Goal: Use online tool/utility: Utilize a website feature to perform a specific function

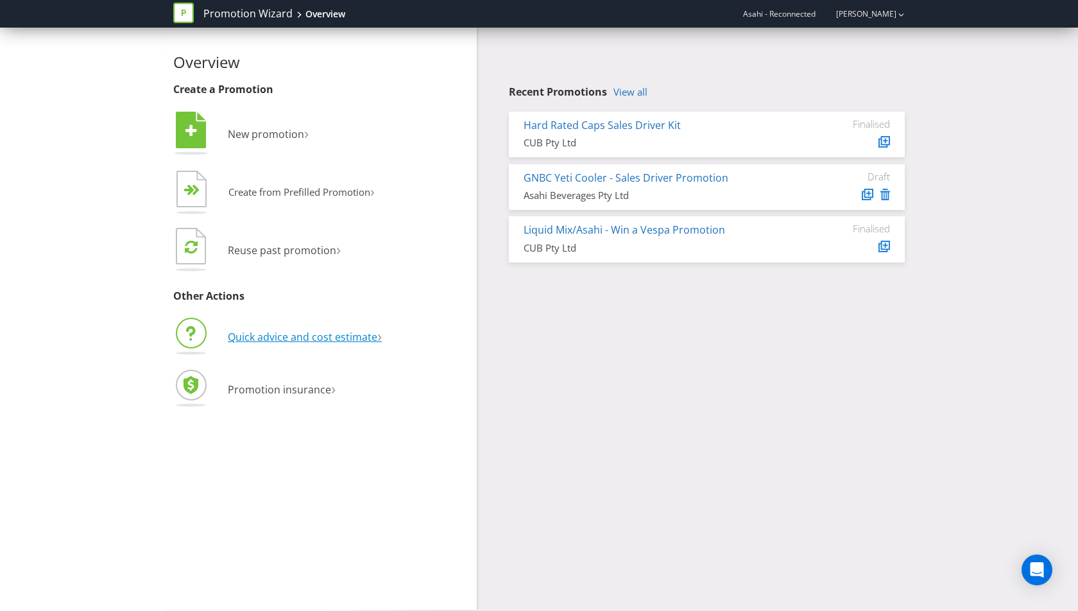
click at [305, 342] on li "Quick advice and cost estimate ›" at bounding box center [320, 339] width 294 height 46
click at [382, 335] on span "›" at bounding box center [379, 335] width 4 height 21
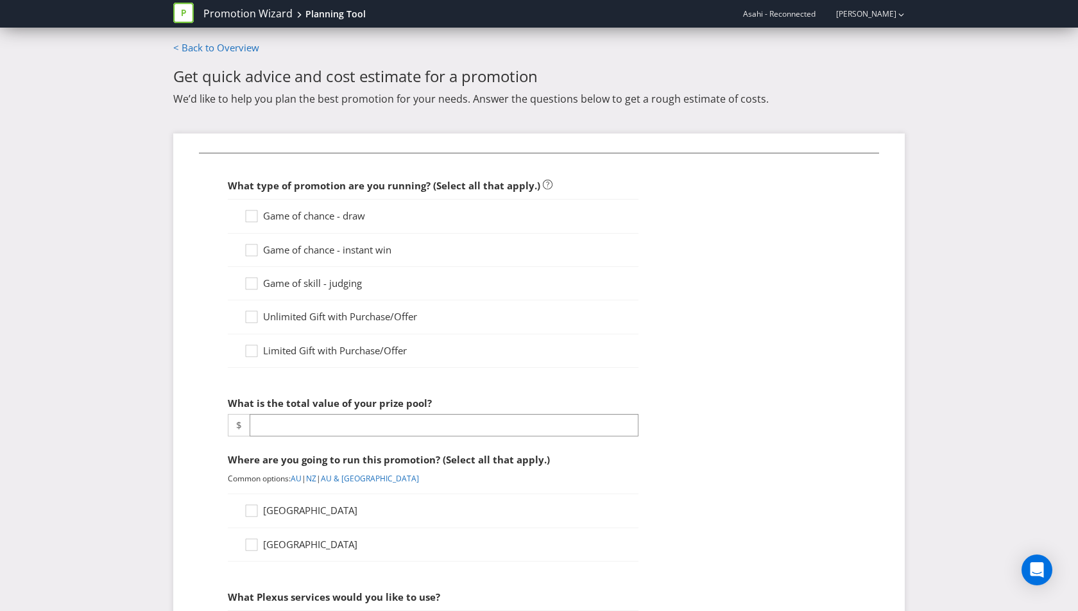
click at [341, 214] on span "Game of chance - draw" at bounding box center [314, 215] width 102 height 13
click at [0, 0] on input "Game of chance - draw" at bounding box center [0, 0] width 0 height 0
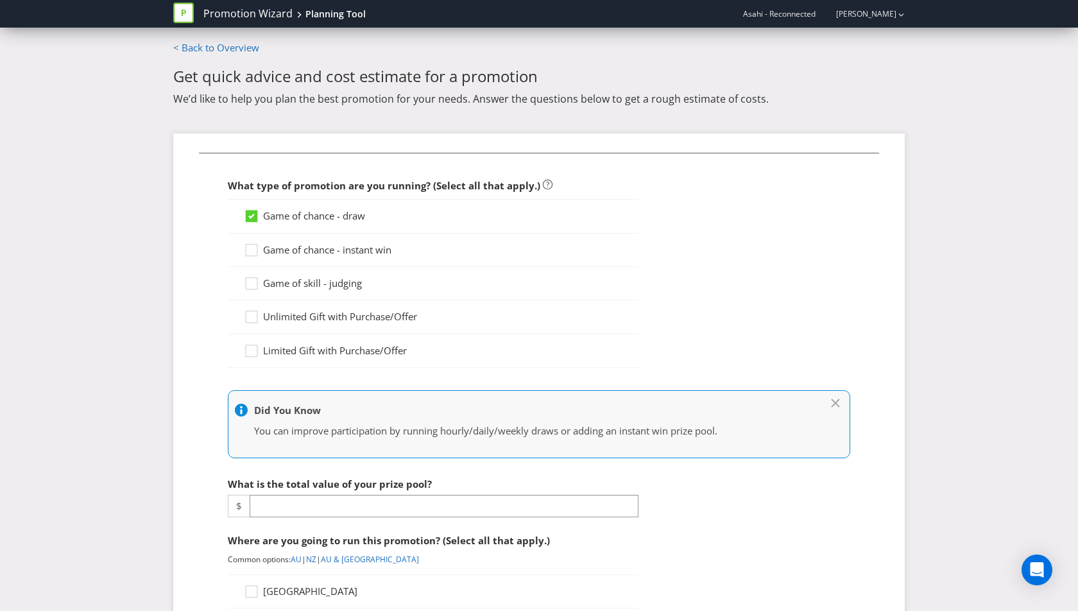
scroll to position [200, 0]
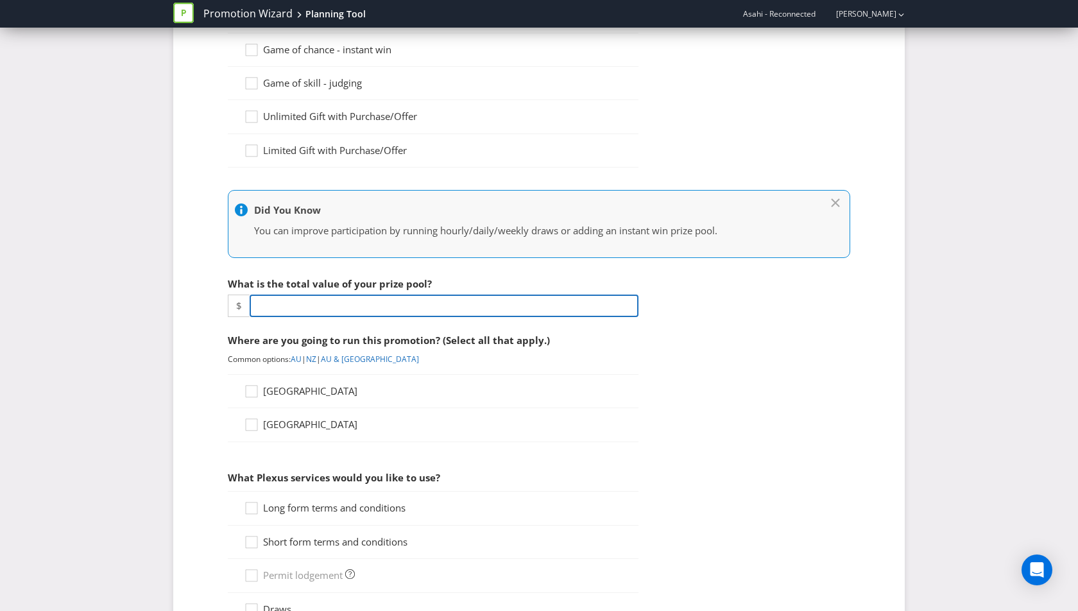
click at [329, 304] on input "number" at bounding box center [444, 306] width 389 height 22
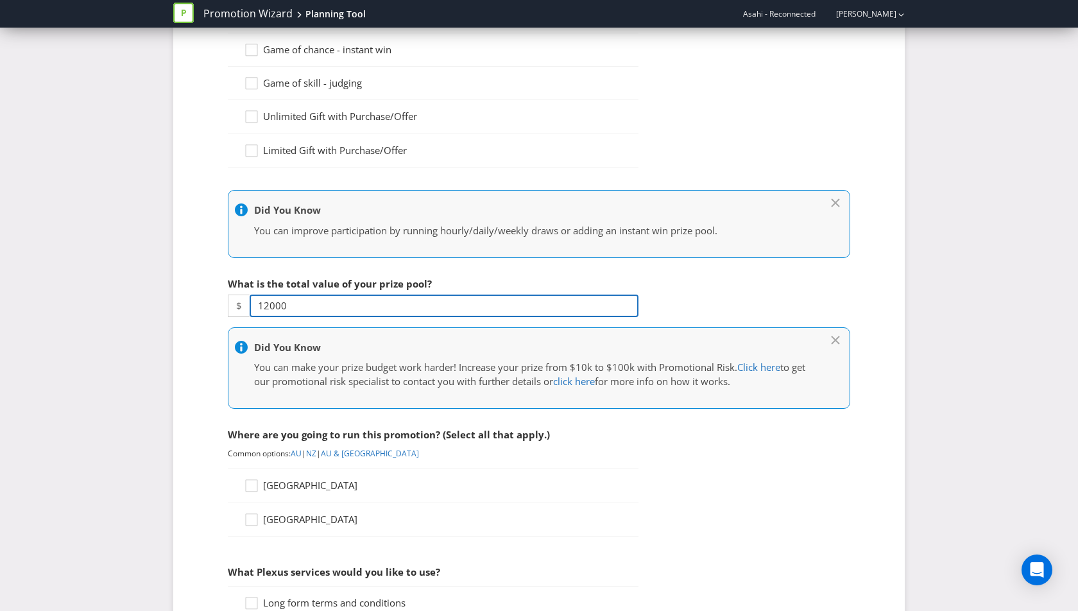
type input "12000"
click at [298, 480] on span "[GEOGRAPHIC_DATA]" at bounding box center [310, 485] width 94 height 13
click at [0, 0] on input "[GEOGRAPHIC_DATA]" at bounding box center [0, 0] width 0 height 0
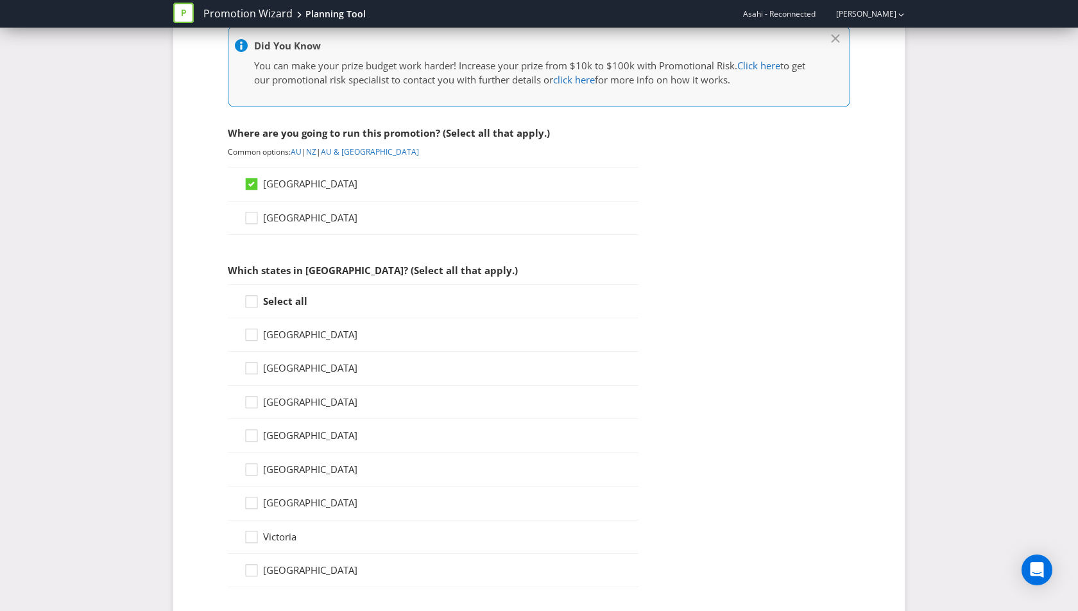
scroll to position [508, 0]
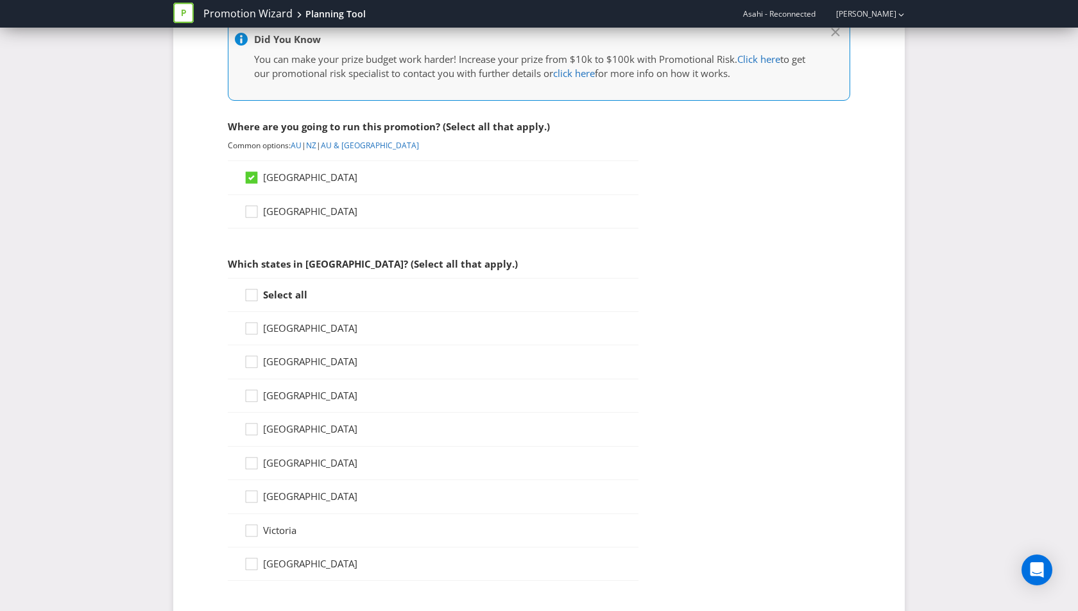
click at [286, 524] on span "Victoria" at bounding box center [279, 530] width 33 height 13
click at [0, 0] on input "Victoria" at bounding box center [0, 0] width 0 height 0
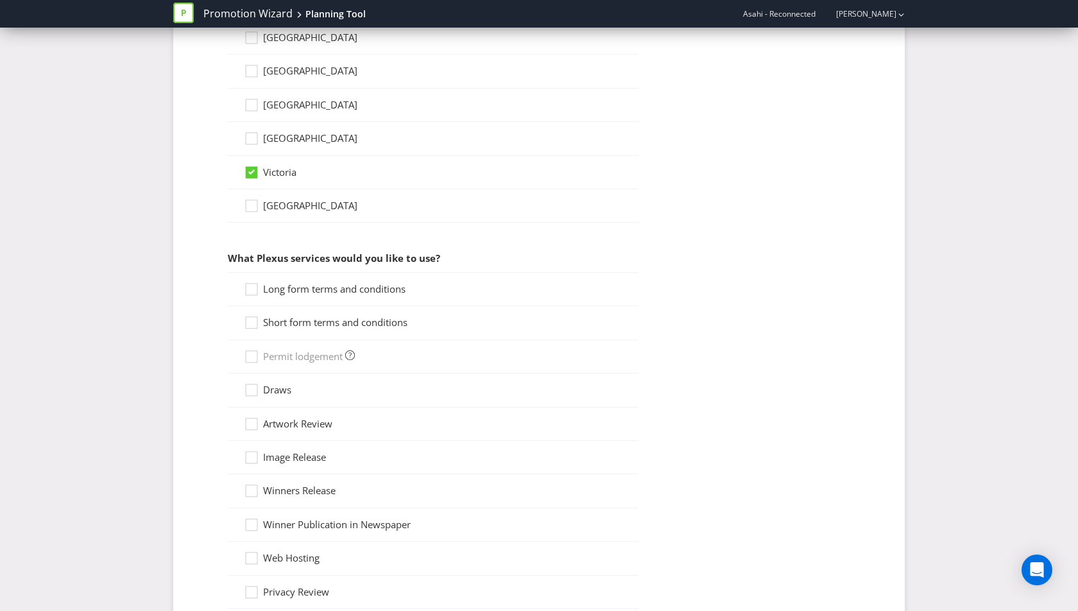
scroll to position [867, 0]
click at [353, 282] on span "Long form terms and conditions" at bounding box center [334, 288] width 142 height 13
click at [0, 0] on input "Long form terms and conditions" at bounding box center [0, 0] width 0 height 0
click at [347, 315] on span "Short form terms and conditions" at bounding box center [335, 321] width 144 height 13
click at [0, 0] on input "Short form terms and conditions" at bounding box center [0, 0] width 0 height 0
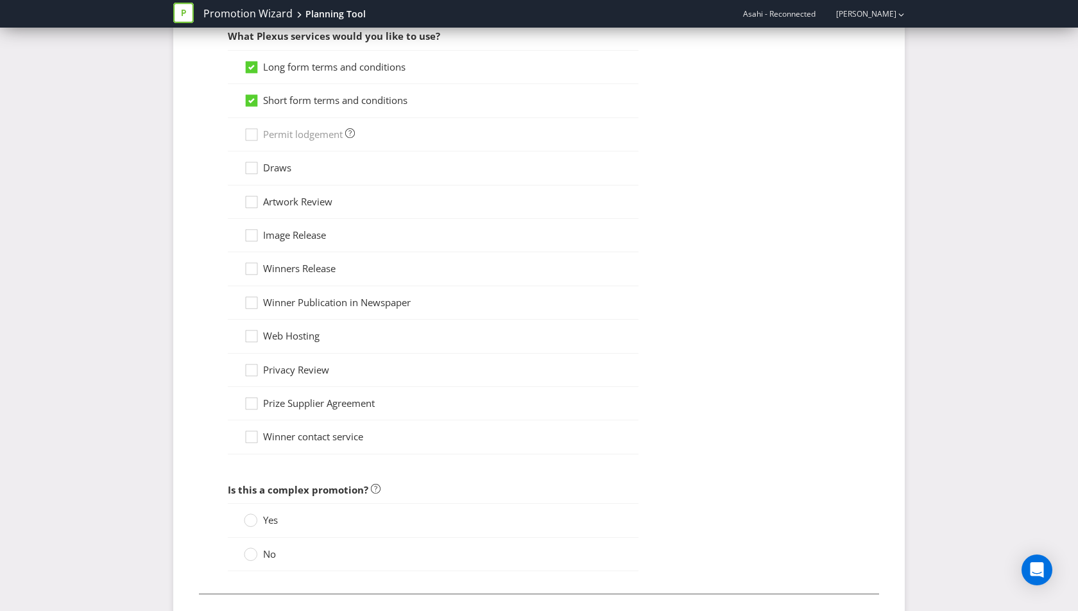
scroll to position [1095, 0]
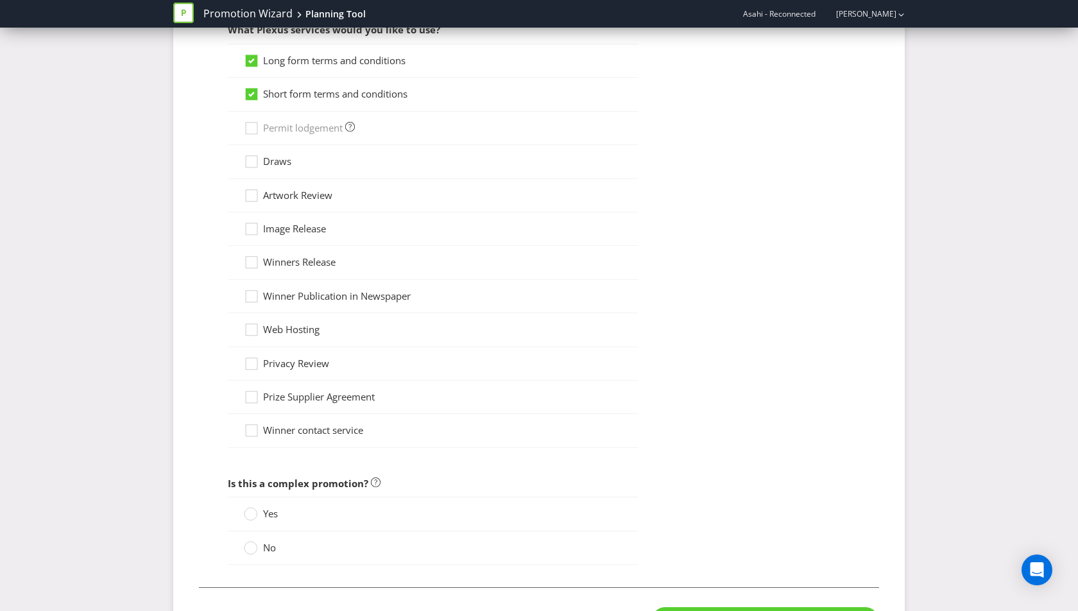
click at [319, 189] on span "Artwork Review" at bounding box center [297, 195] width 69 height 13
click at [0, 0] on input "Artwork Review" at bounding box center [0, 0] width 0 height 0
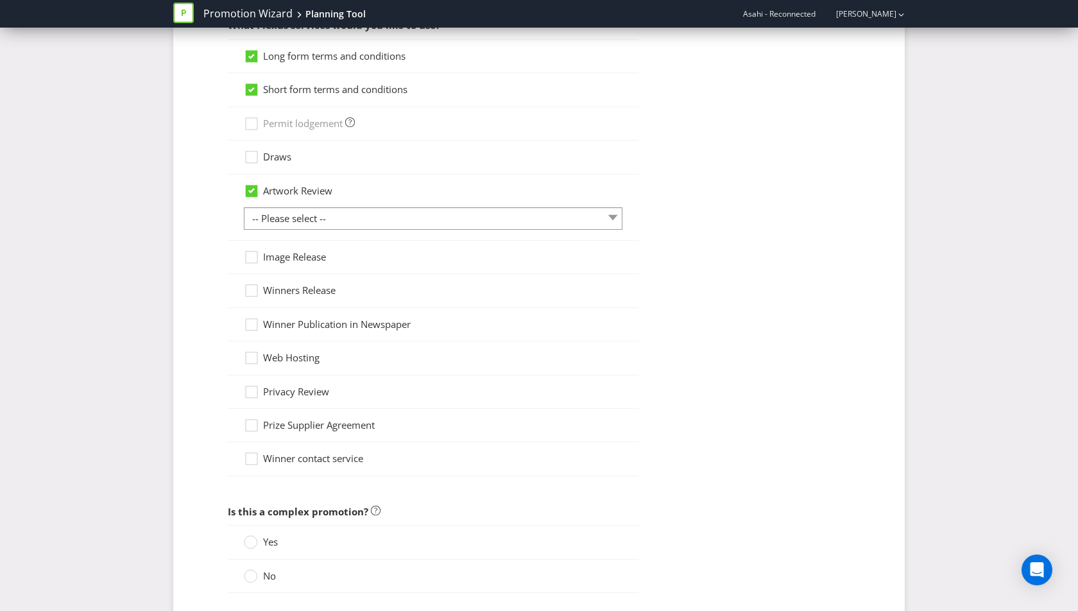
scroll to position [1177, 0]
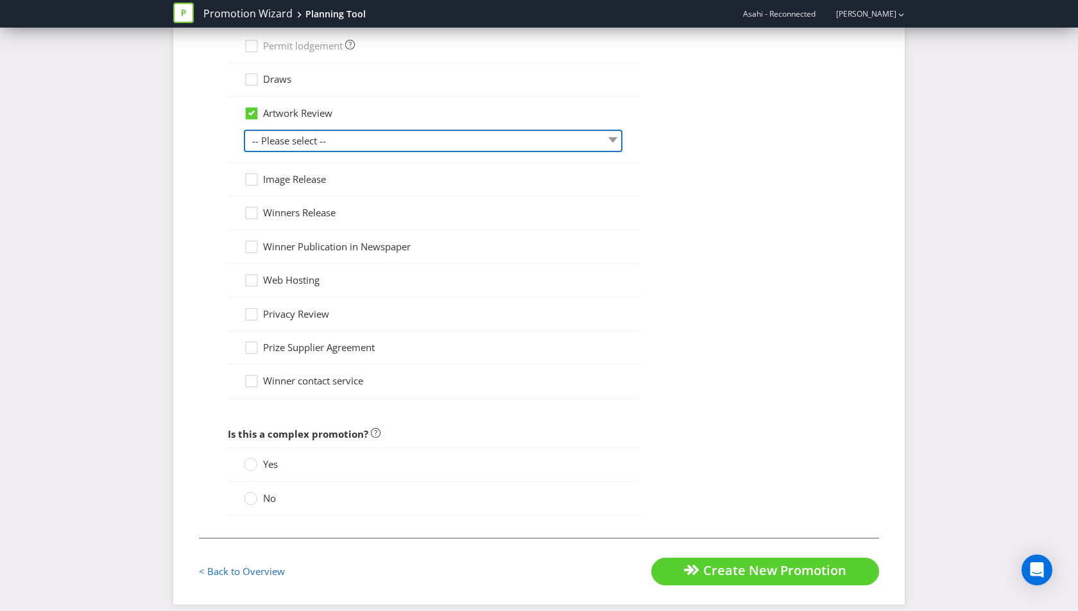
click at [354, 132] on select "-- Please select -- 1 piece 2-4 pieces (provided at same time) 5-7 pieces (prov…" at bounding box center [433, 141] width 379 height 22
select select "MARKETING_REVIEW_1"
click at [244, 130] on select "-- Please select -- 1 piece 2-4 pieces (provided at same time) 5-7 pieces (prov…" at bounding box center [433, 141] width 379 height 22
click at [336, 131] on select "-- Please select -- 1 piece 2-4 pieces (provided at same time) 5-7 pieces (prov…" at bounding box center [433, 141] width 379 height 22
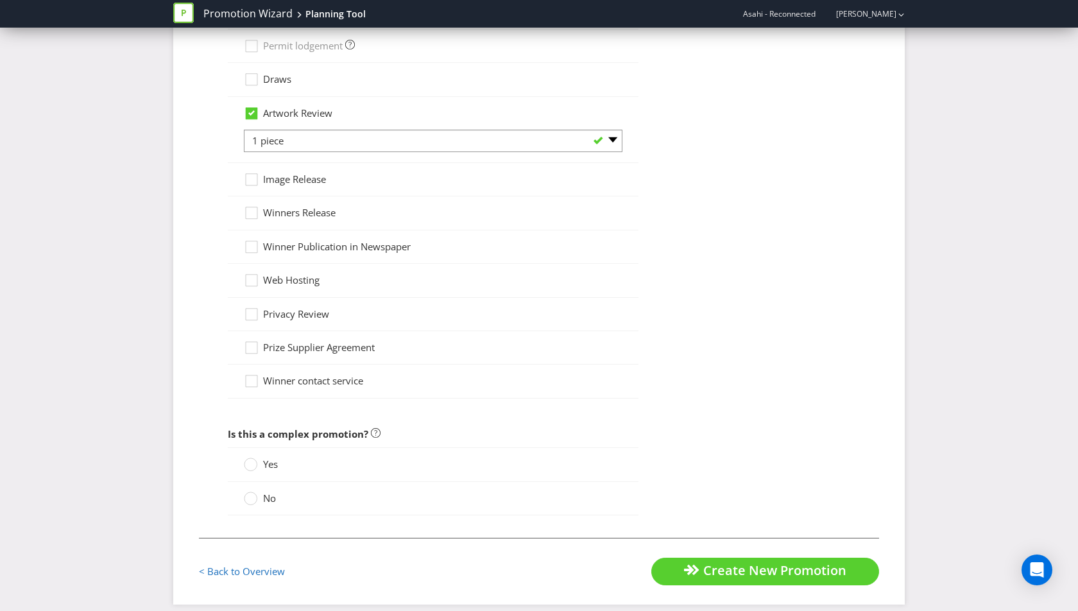
click at [265, 497] on div "No" at bounding box center [433, 498] width 411 height 33
click at [263, 492] on span "No" at bounding box center [269, 498] width 13 height 13
click at [0, 0] on input "No" at bounding box center [0, 0] width 0 height 0
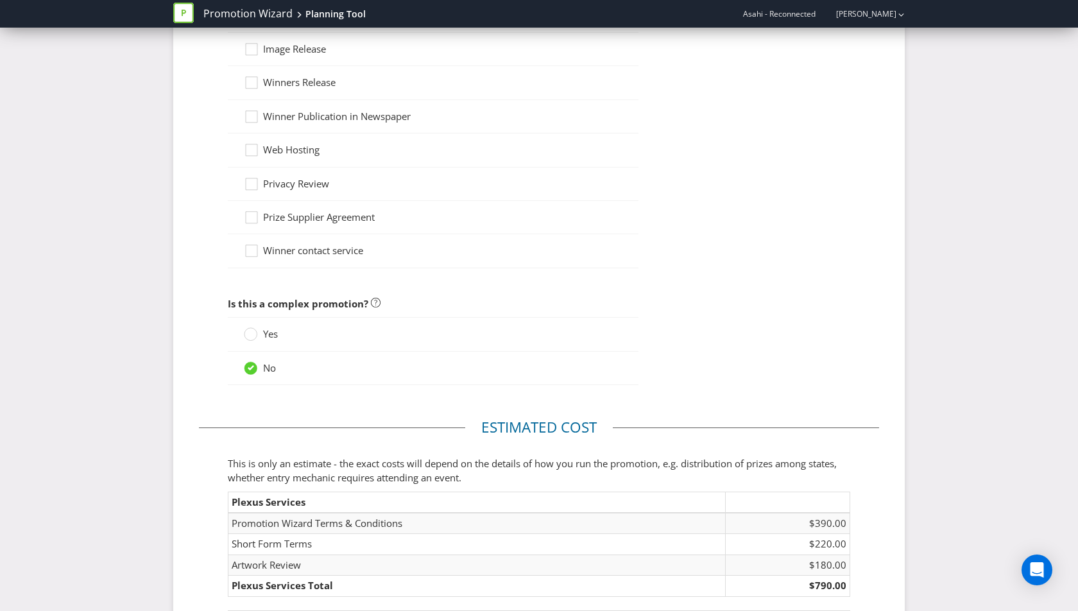
scroll to position [1413, 0]
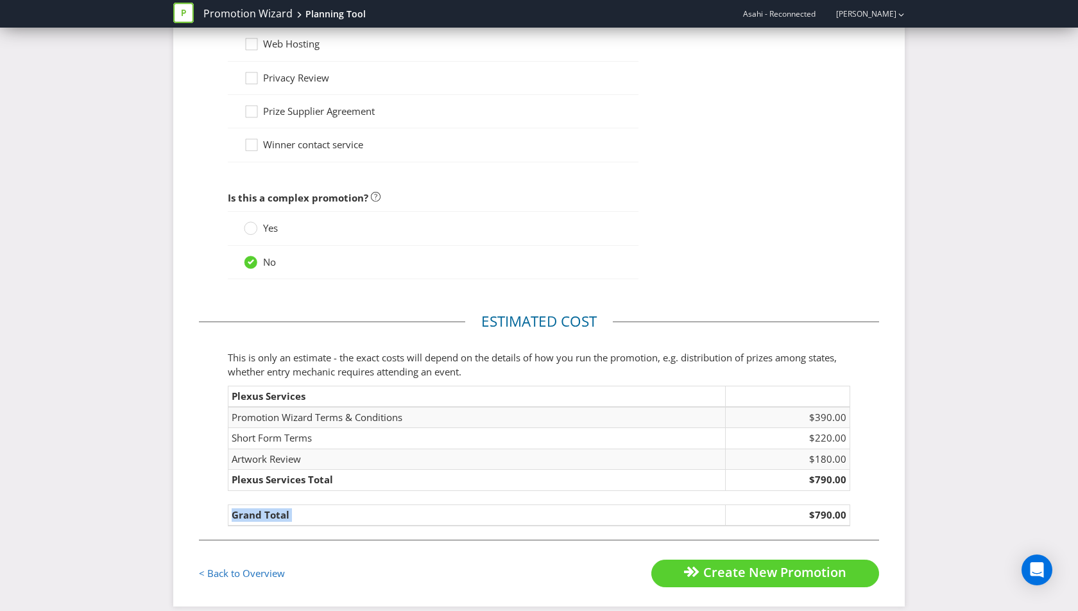
drag, startPoint x: 834, startPoint y: 502, endPoint x: 854, endPoint y: 502, distance: 20.5
click at [854, 502] on fieldset "Estimated cost This is only an estimate - the exact costs will depend on the de…" at bounding box center [539, 425] width 680 height 228
copy thead "Grand Total"
